Goal: Information Seeking & Learning: Understand process/instructions

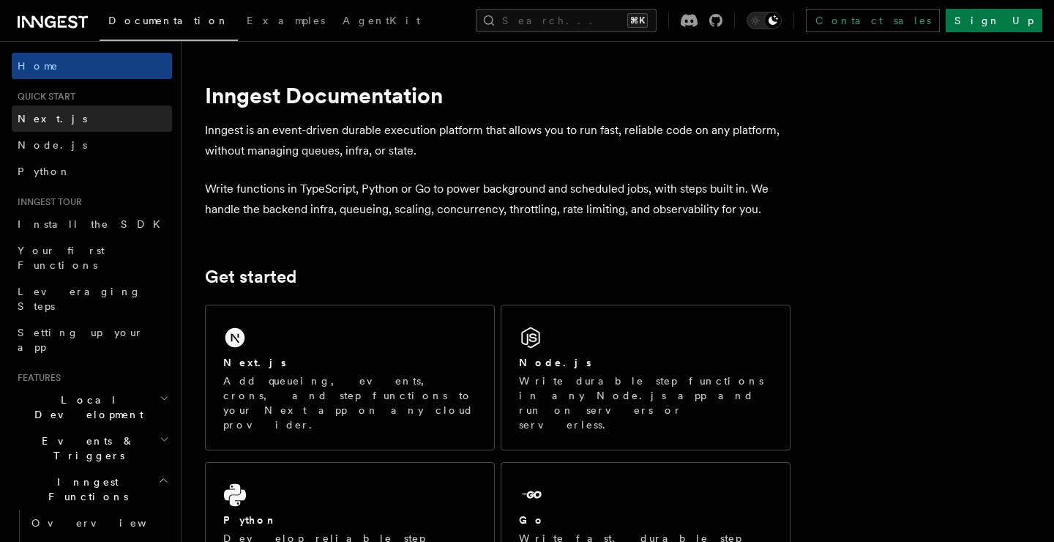
click at [72, 124] on link "Next.js" at bounding box center [92, 118] width 160 height 26
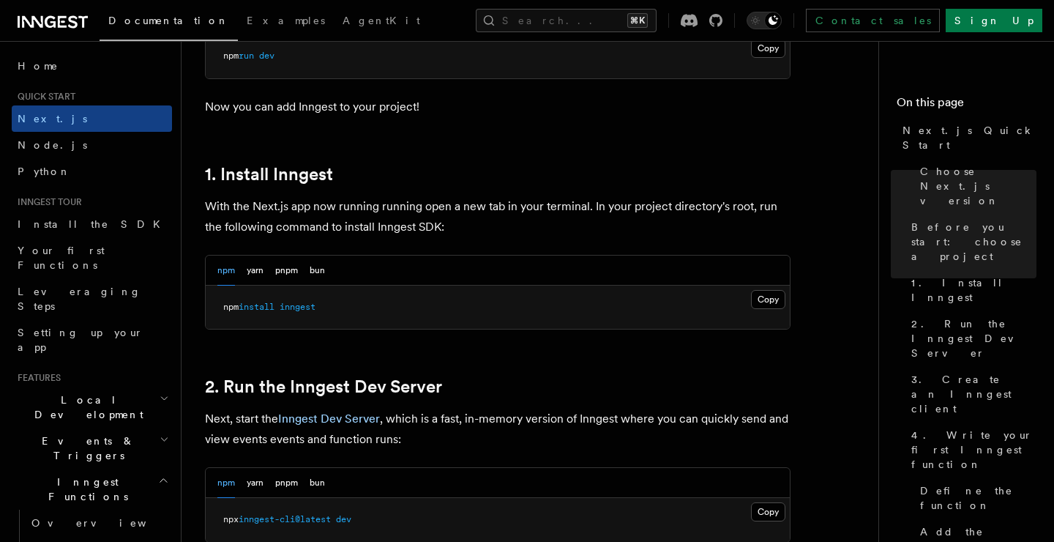
scroll to position [724, 0]
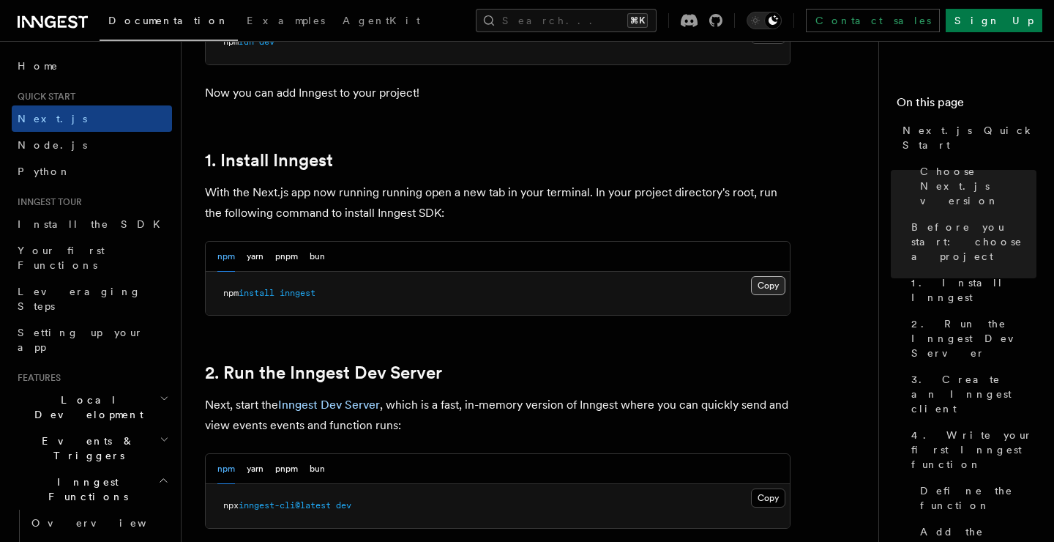
click at [767, 287] on button "Copy Copied" at bounding box center [768, 285] width 34 height 19
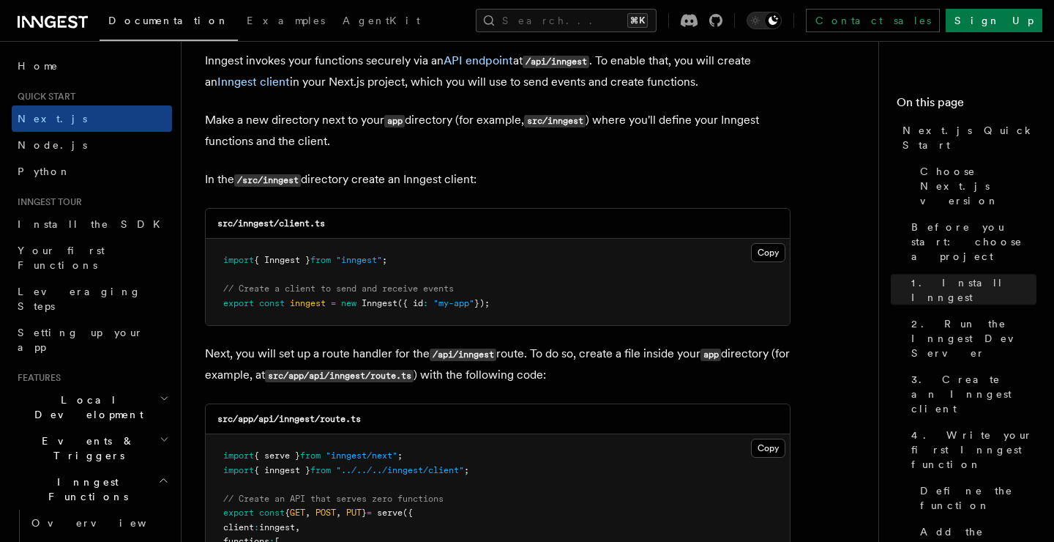
scroll to position [1784, 0]
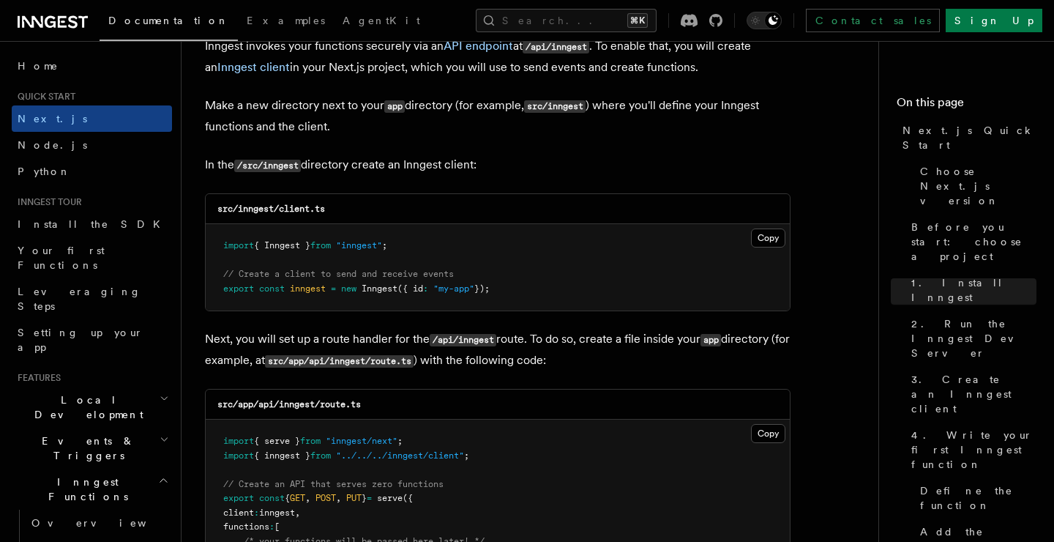
click at [279, 163] on code "/src/inngest" at bounding box center [267, 166] width 67 height 12
copy code "inngest"
drag, startPoint x: 283, startPoint y: 210, endPoint x: 388, endPoint y: 208, distance: 105.4
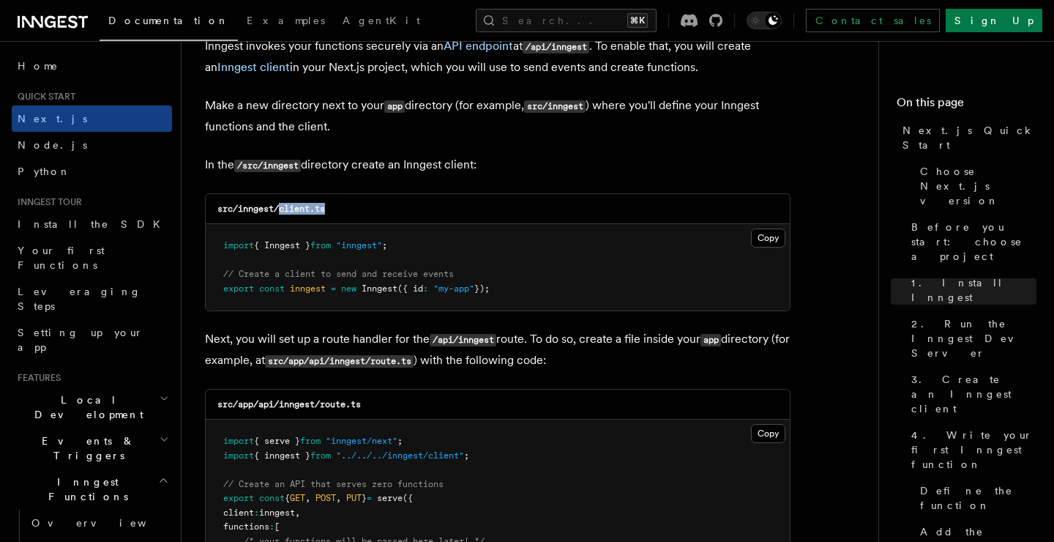
click at [388, 208] on div "src/inngest/client.ts" at bounding box center [498, 209] width 584 height 30
copy code "client.ts"
click at [772, 236] on button "Copy Copied" at bounding box center [768, 237] width 34 height 19
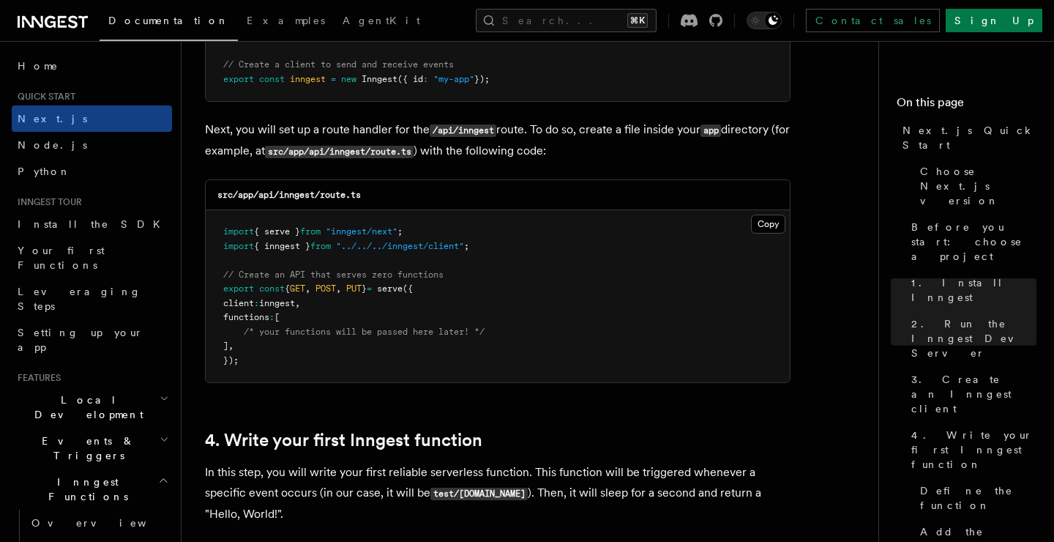
scroll to position [1998, 0]
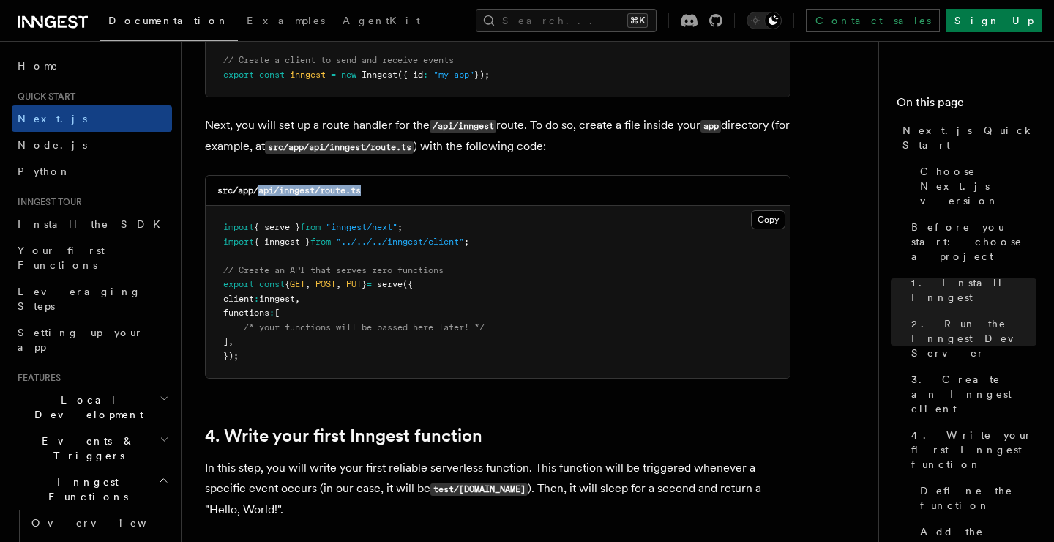
drag, startPoint x: 259, startPoint y: 191, endPoint x: 376, endPoint y: 194, distance: 116.4
click at [376, 194] on div "src/app/api/inngest/route.ts" at bounding box center [498, 191] width 584 height 30
copy code "api/inngest/route.ts"
click at [774, 216] on button "Copy Copied" at bounding box center [768, 219] width 34 height 19
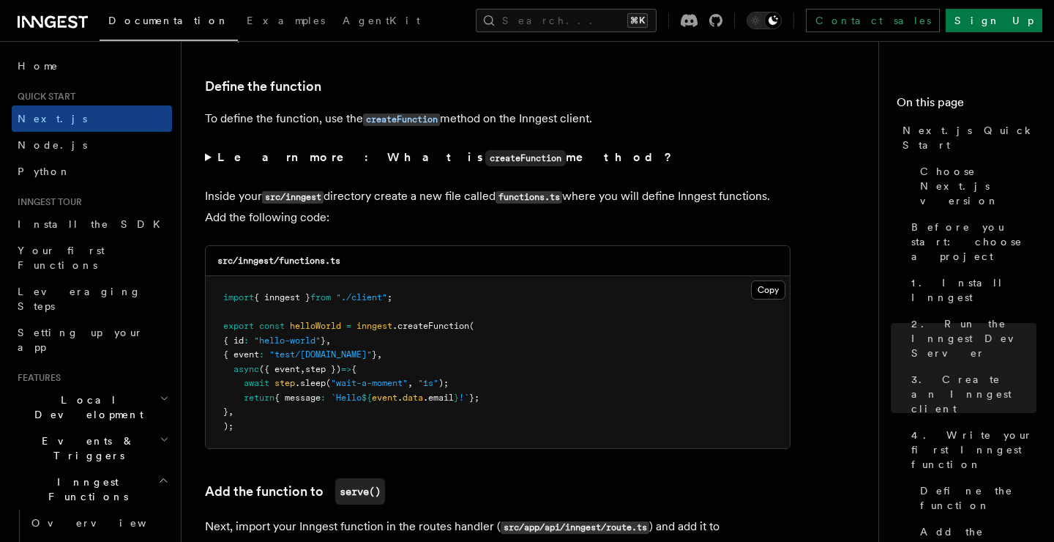
scroll to position [2472, 0]
click at [292, 254] on code "src/inngest/functions.ts" at bounding box center [278, 259] width 123 height 10
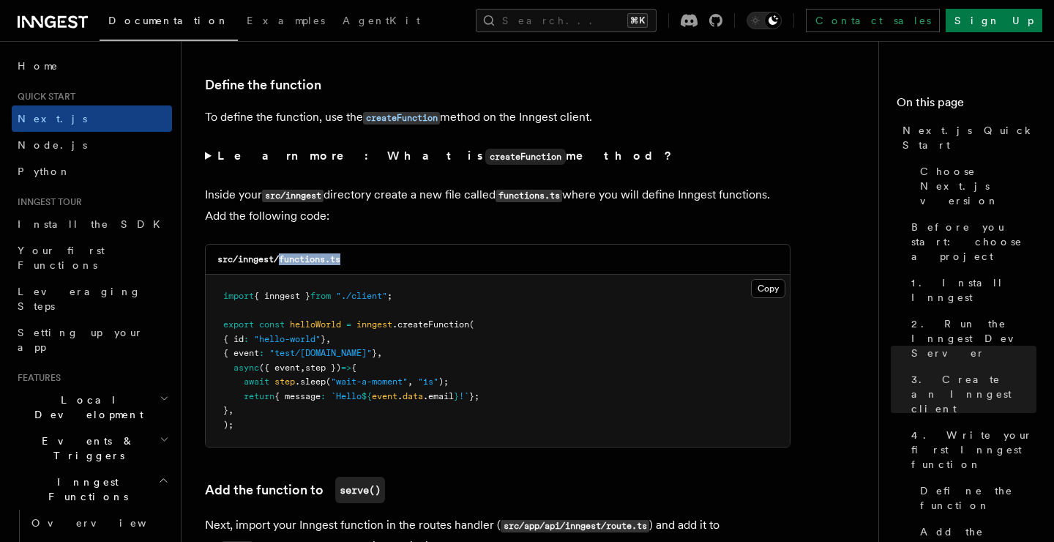
click at [292, 254] on code "src/inngest/functions.ts" at bounding box center [278, 259] width 123 height 10
copy code "functions.ts"
drag, startPoint x: 220, startPoint y: 290, endPoint x: 419, endPoint y: 289, distance: 199.1
click at [419, 289] on pre "import { inngest } from "./client" ; export const helloWorld = inngest .createF…" at bounding box center [498, 361] width 584 height 172
copy span "import { inngest } from "./client" ;"
